Goal: Task Accomplishment & Management: Manage account settings

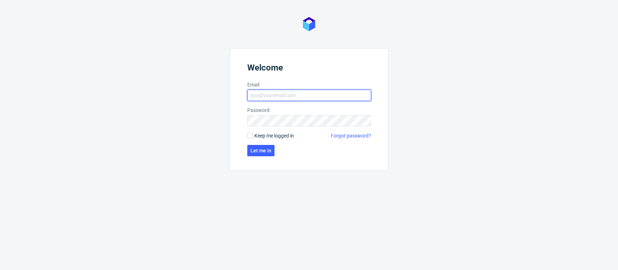
type input "[EMAIL_ADDRESS][PERSON_NAME][DOMAIN_NAME]"
click at [262, 136] on span "Keep me logged in" at bounding box center [274, 135] width 40 height 7
click at [253, 136] on input "Keep me logged in" at bounding box center [250, 136] width 6 height 6
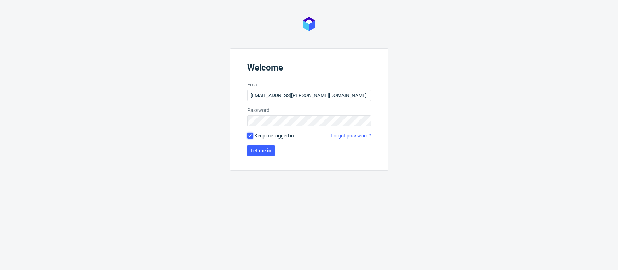
checkbox input "true"
click at [256, 153] on button "Let me in" at bounding box center [260, 150] width 27 height 11
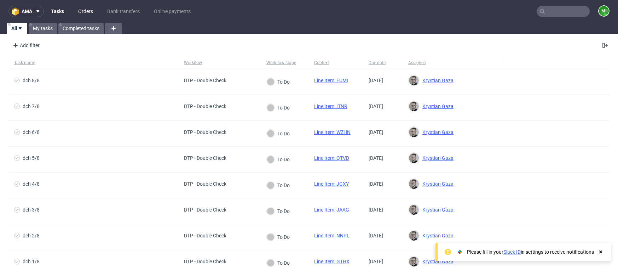
click at [90, 10] on link "Orders" at bounding box center [85, 11] width 23 height 11
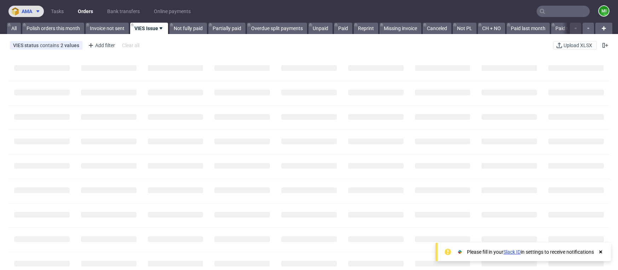
click at [34, 13] on span at bounding box center [36, 11] width 8 height 6
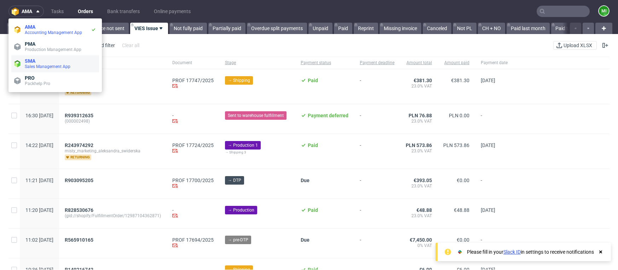
click at [36, 63] on div "SMA Sales Management App" at bounding box center [60, 63] width 71 height 11
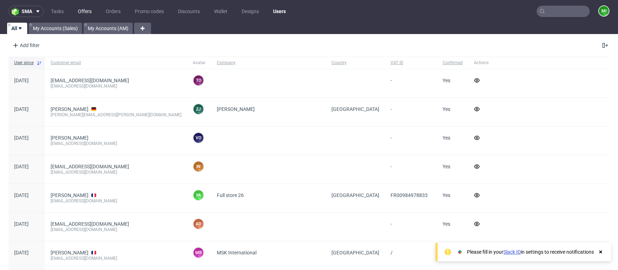
click at [77, 9] on link "Offers" at bounding box center [85, 11] width 22 height 11
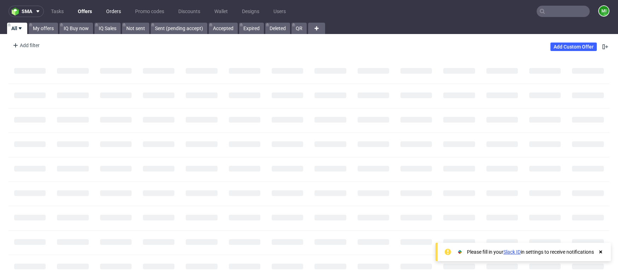
click at [109, 12] on link "Orders" at bounding box center [113, 11] width 23 height 11
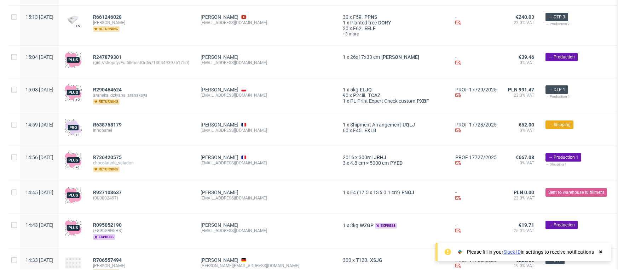
scroll to position [862, 0]
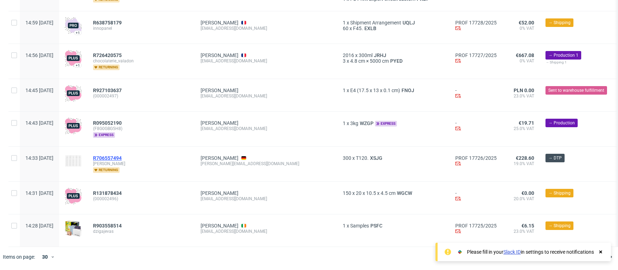
click at [120, 155] on span "R706557494" at bounding box center [107, 158] width 29 height 6
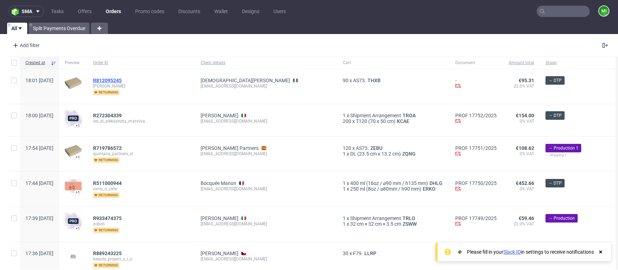
click at [122, 81] on span "R812095245" at bounding box center [107, 80] width 29 height 6
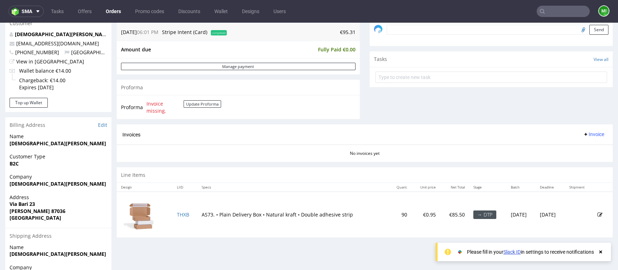
scroll to position [80, 0]
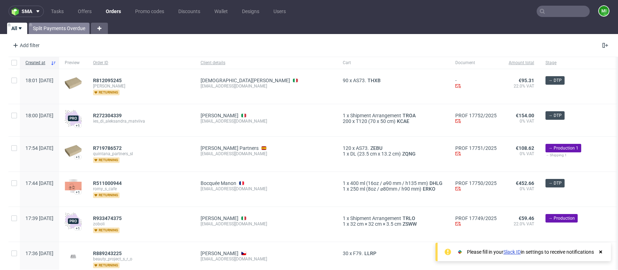
click at [62, 26] on link "Split Payments Overdue" at bounding box center [59, 28] width 61 height 11
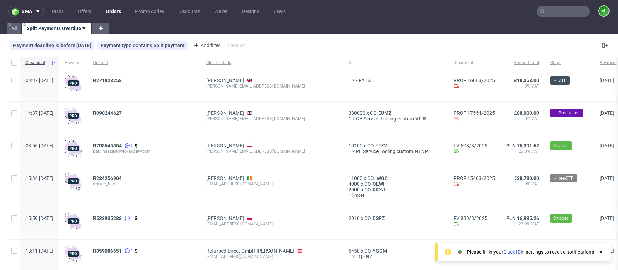
click at [45, 80] on span "09:37 [DATE]" at bounding box center [39, 80] width 28 height 6
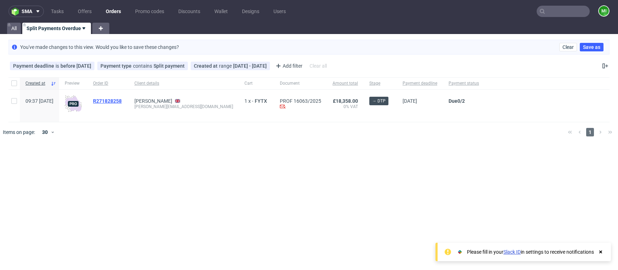
click at [122, 99] on span "R271828258" at bounding box center [107, 101] width 29 height 6
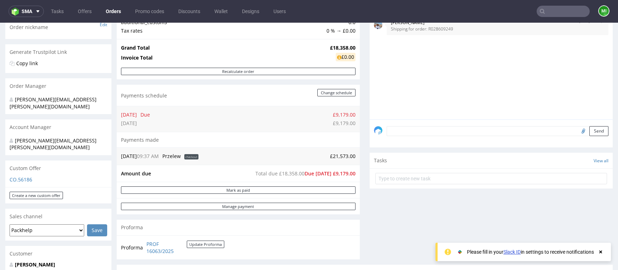
scroll to position [145, 0]
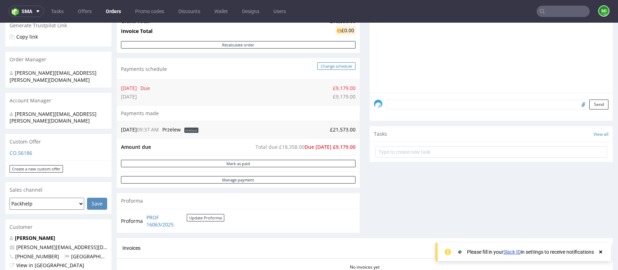
click at [334, 65] on button "Change schedule" at bounding box center [336, 65] width 38 height 7
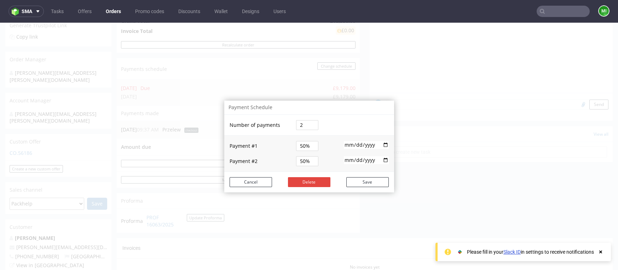
click at [384, 144] on input "[DATE]" at bounding box center [366, 145] width 45 height 8
click at [383, 144] on input "[DATE]" at bounding box center [366, 145] width 45 height 8
type input "[DATE]"
click at [255, 181] on button "Cancel" at bounding box center [251, 182] width 42 height 10
